Goal: Transaction & Acquisition: Purchase product/service

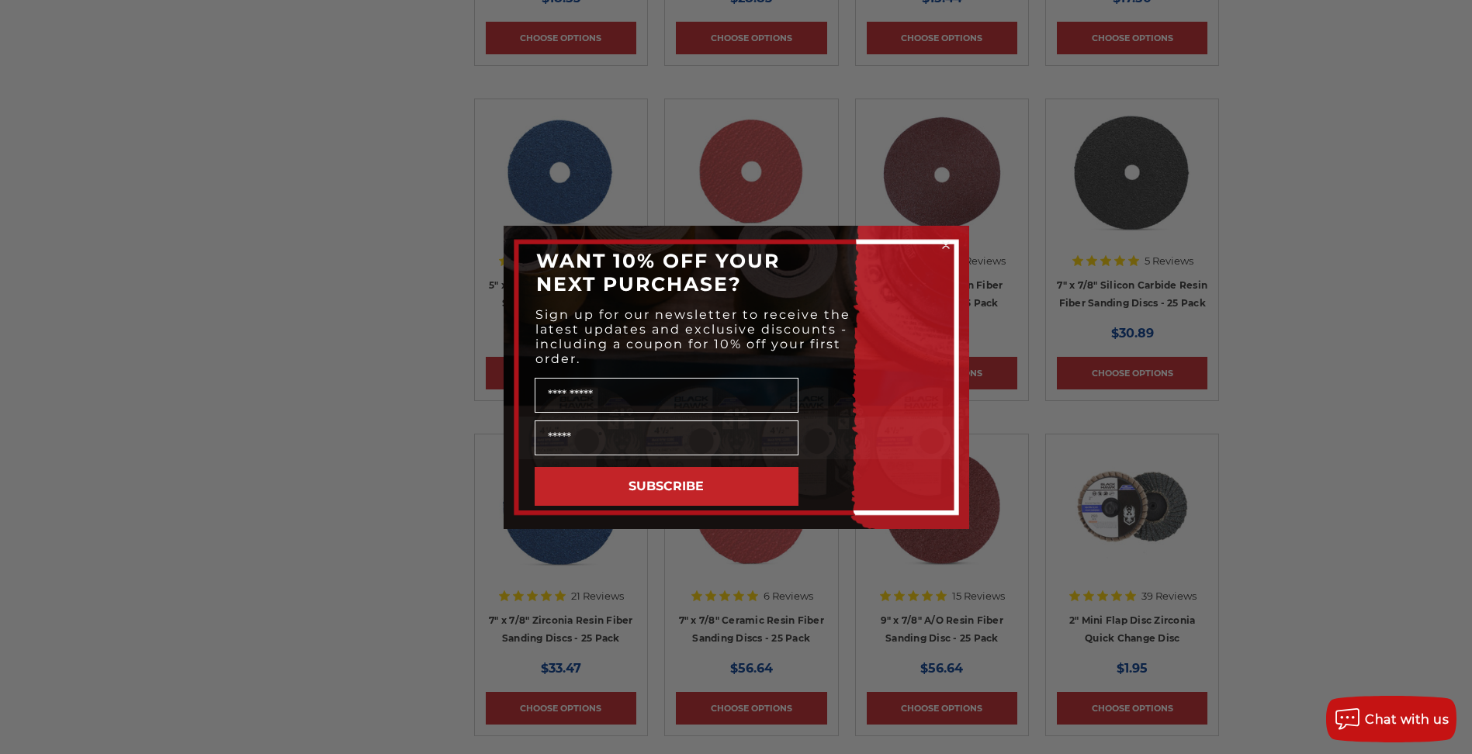
scroll to position [1939, 0]
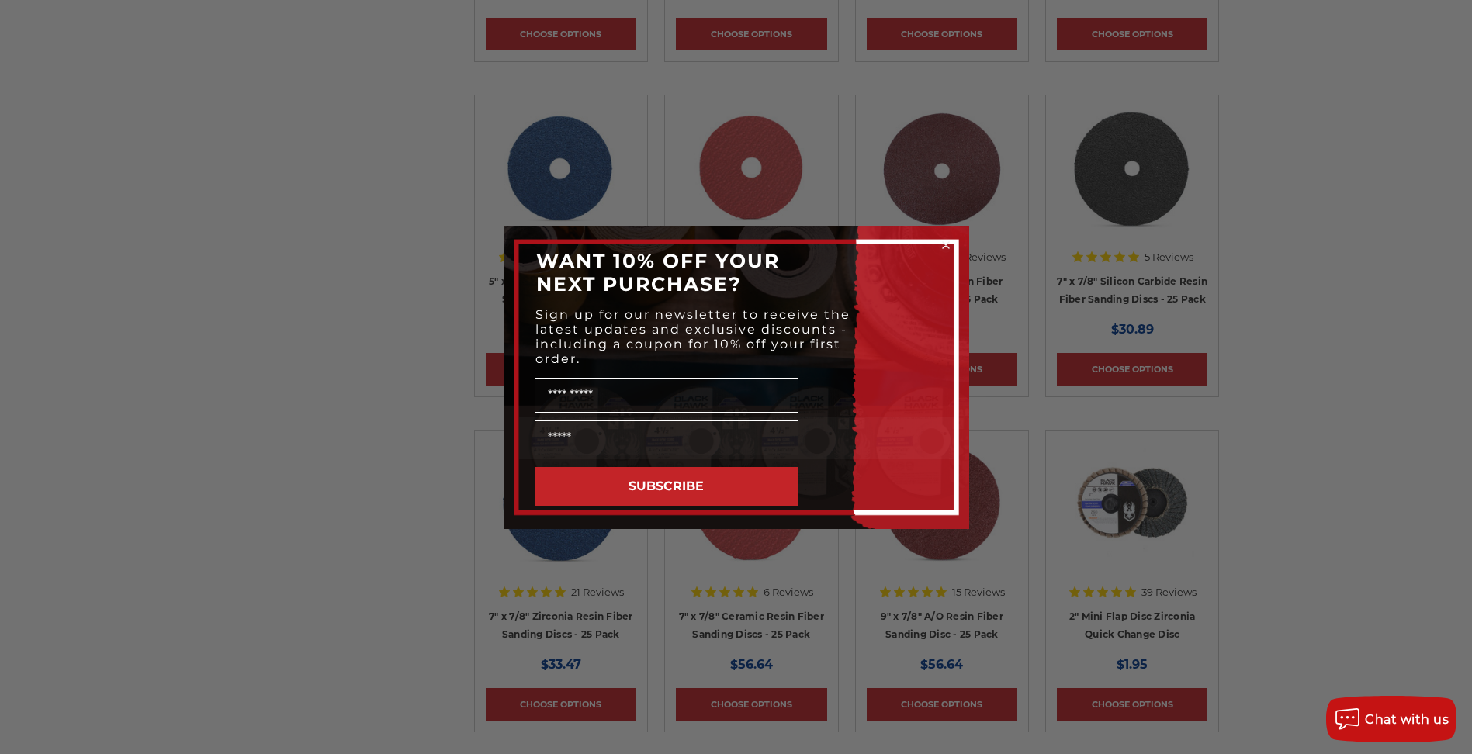
click at [945, 247] on circle "Close dialog" at bounding box center [945, 244] width 15 height 15
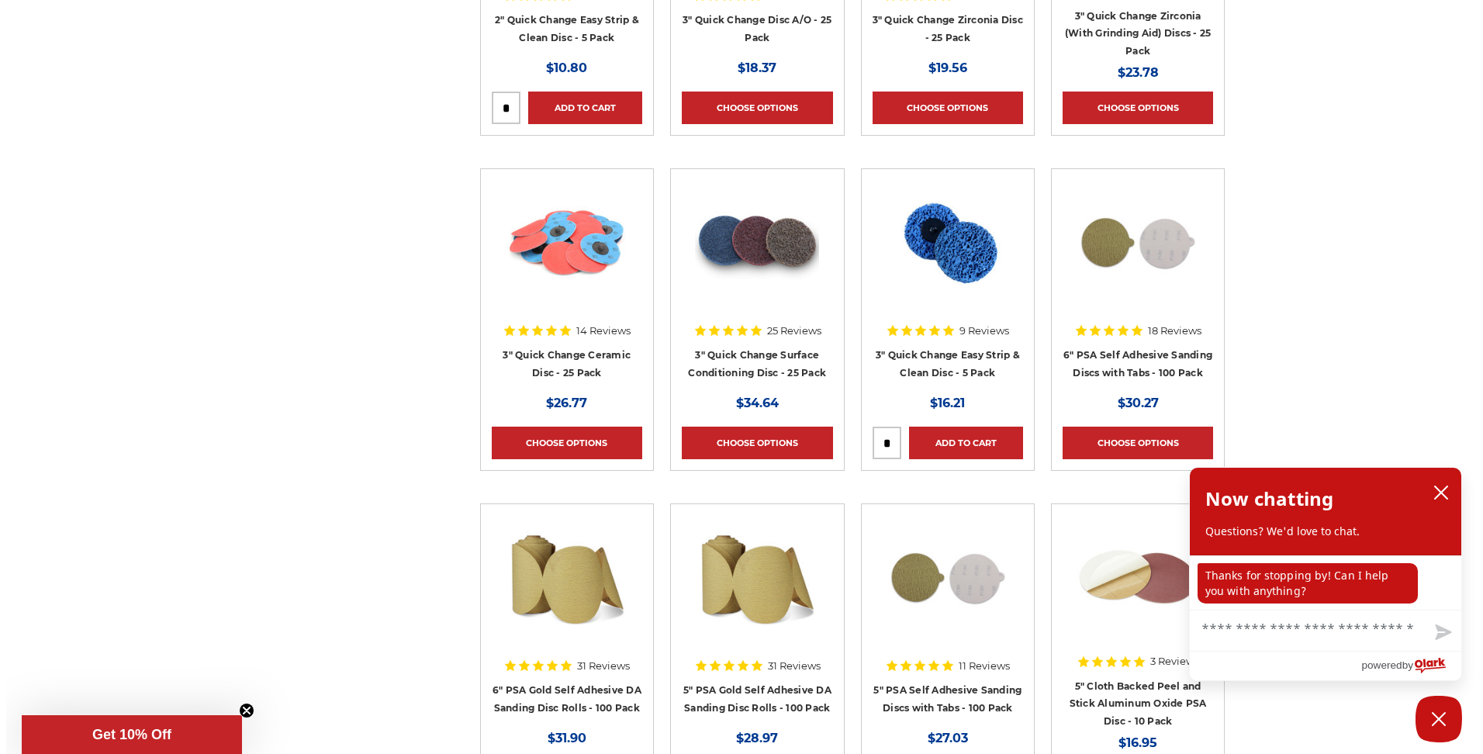
scroll to position [5585, 0]
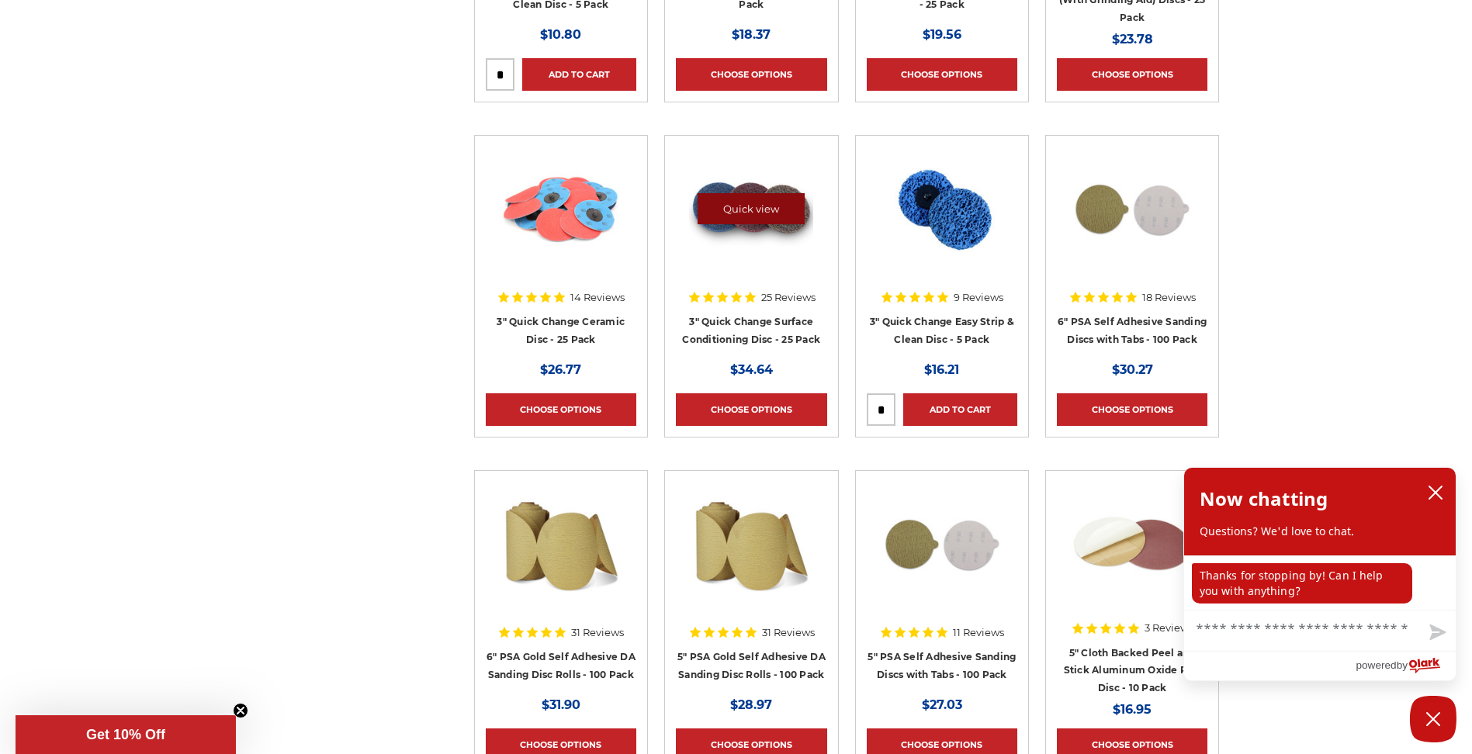
click at [735, 211] on link "Quick view" at bounding box center [750, 208] width 107 height 31
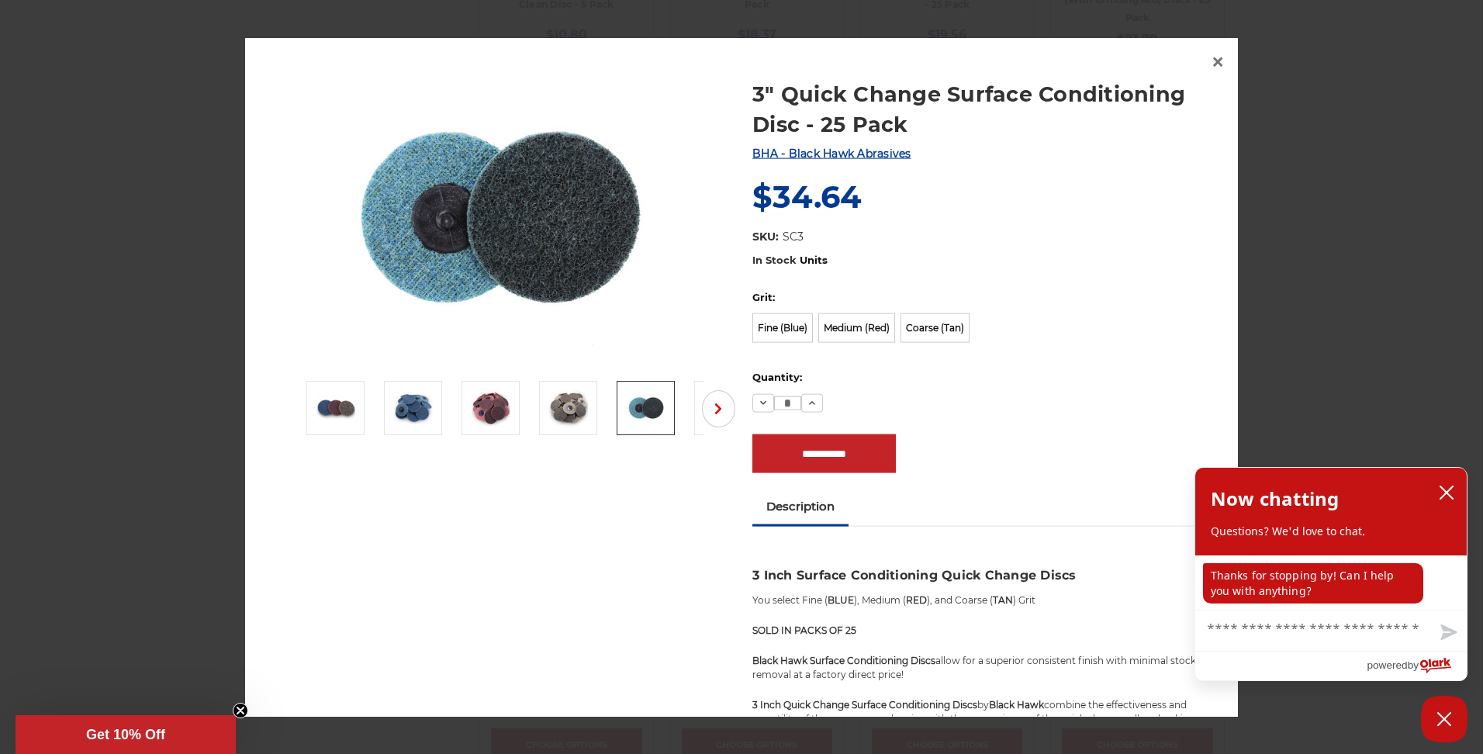
click at [646, 412] on img at bounding box center [646, 408] width 39 height 39
click at [897, 127] on h1 "3" Quick Change Surface Conditioning Disc - 25 Pack" at bounding box center [983, 108] width 462 height 61
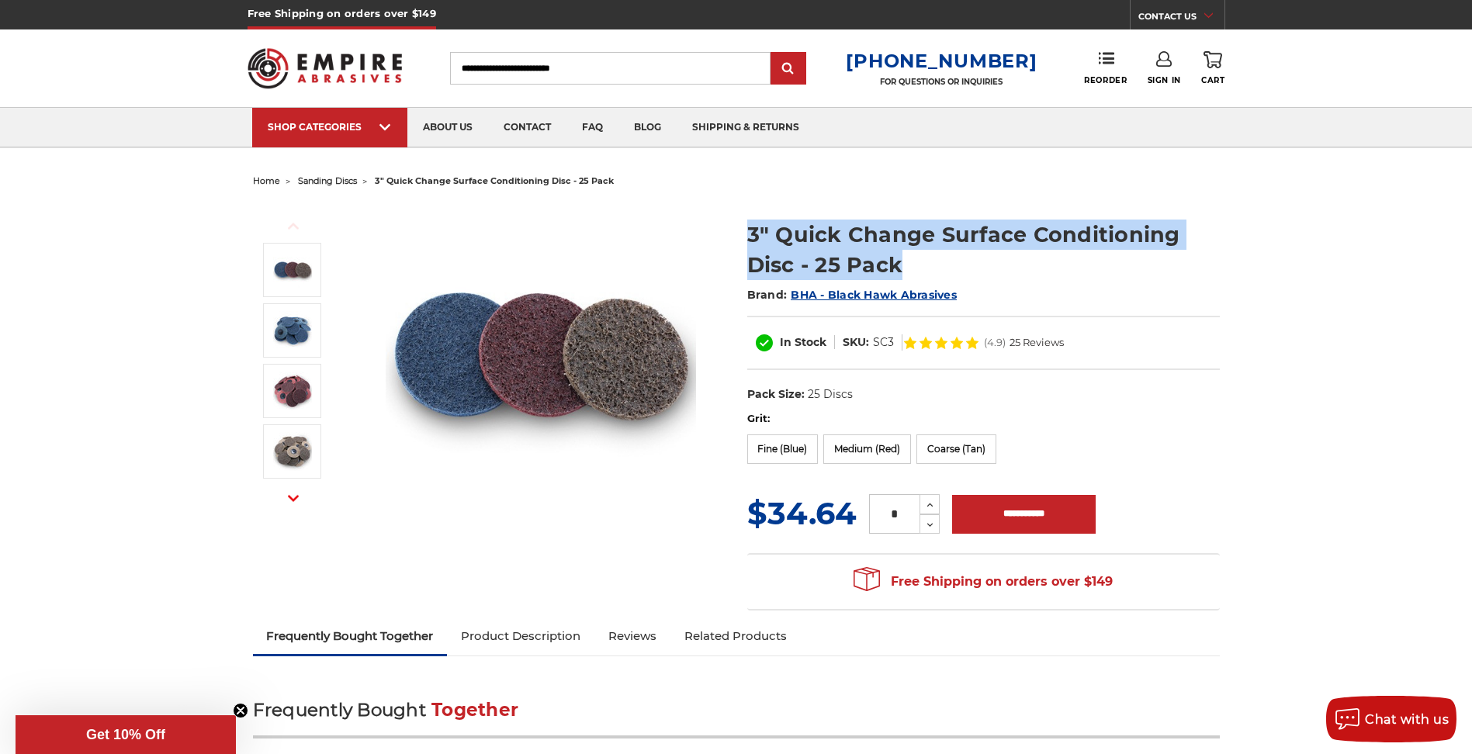
drag, startPoint x: 889, startPoint y: 268, endPoint x: 745, endPoint y: 246, distance: 145.9
click at [745, 246] on section "3" Quick Change Surface Conditioning Disc - 25 Pack Brand: BHA - Black Hawk Abr…" at bounding box center [983, 307] width 494 height 208
drag, startPoint x: 745, startPoint y: 245, endPoint x: 760, endPoint y: 242, distance: 15.8
copy h1 "3" Quick Change Surface Conditioning Disc - 25 Pack"
